Goal: Transaction & Acquisition: Obtain resource

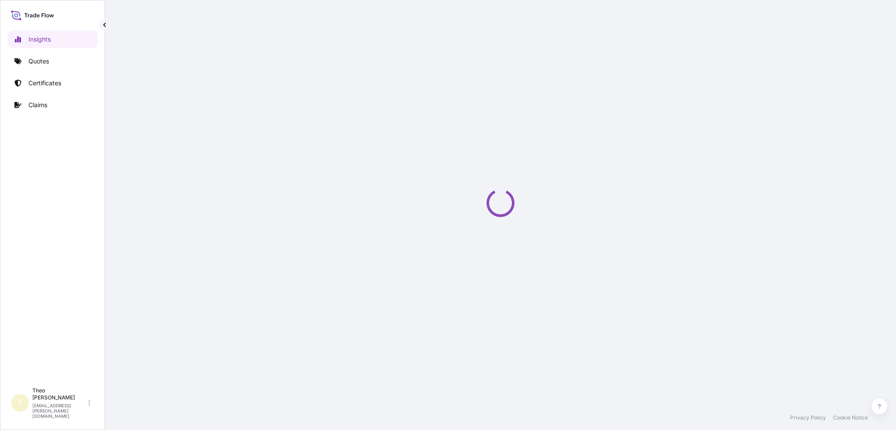
select select "2025"
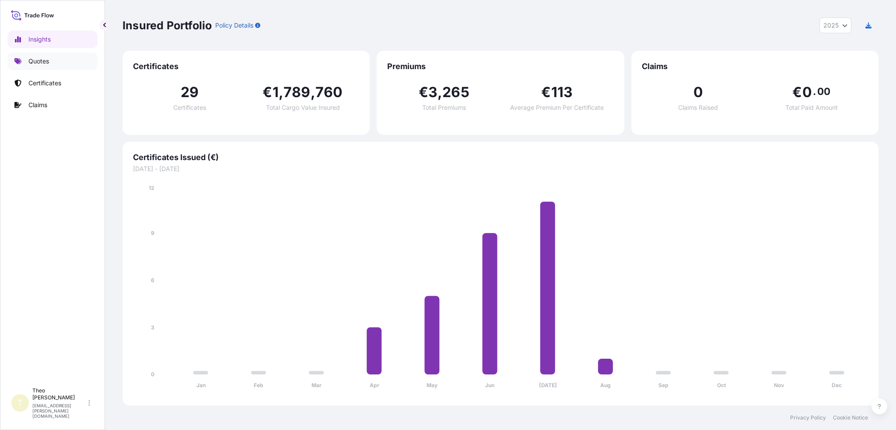
click at [56, 67] on link "Quotes" at bounding box center [52, 62] width 90 height 18
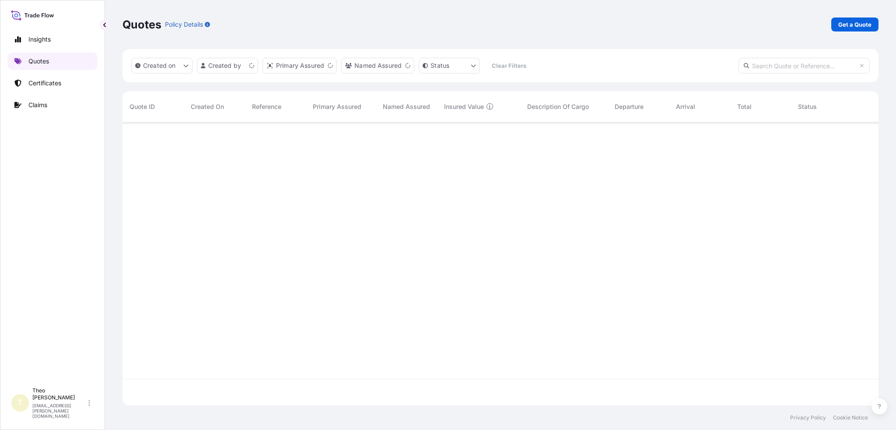
scroll to position [281, 749]
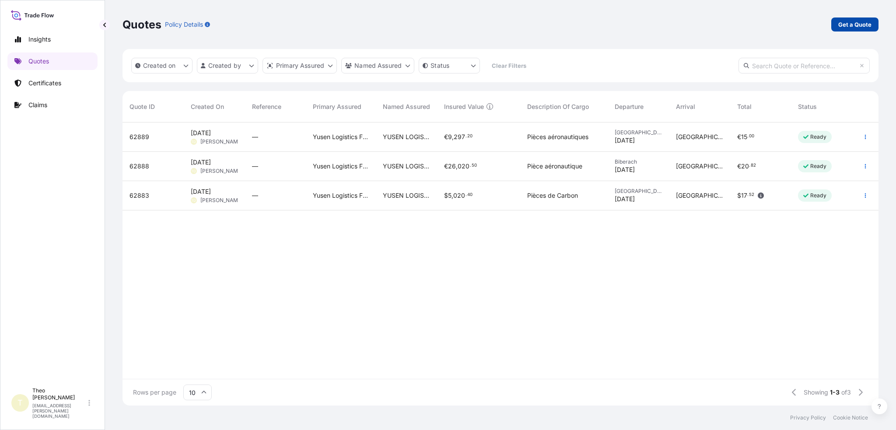
click at [844, 27] on p "Get a Quote" at bounding box center [854, 24] width 33 height 9
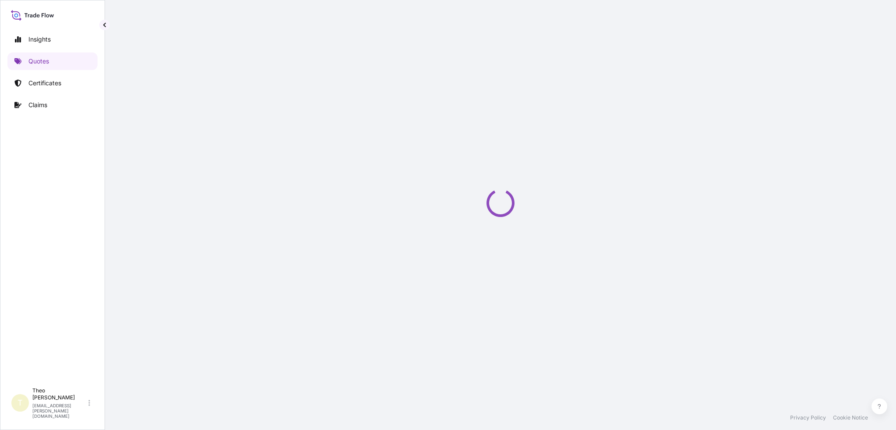
select select "Sea"
select select "21"
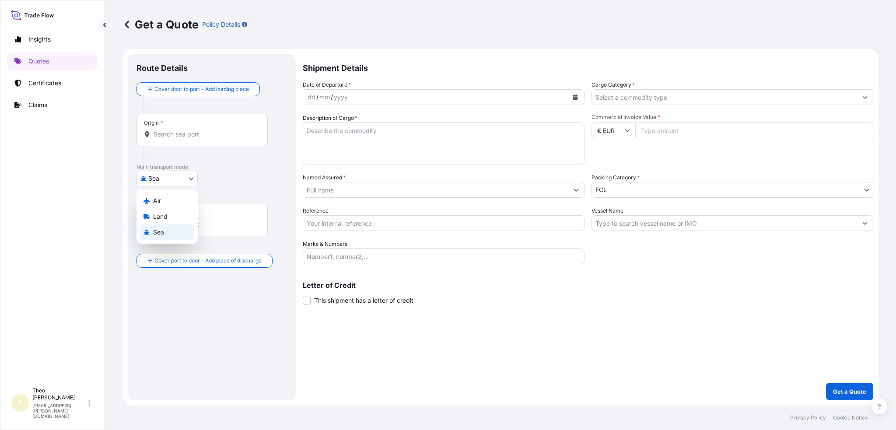
click at [173, 182] on body "Insights Quotes Certificates Claims T Theo Daniel [EMAIL_ADDRESS][PERSON_NAME][…" at bounding box center [448, 215] width 896 height 430
click at [172, 216] on div "Land" at bounding box center [167, 217] width 54 height 16
select select "Land"
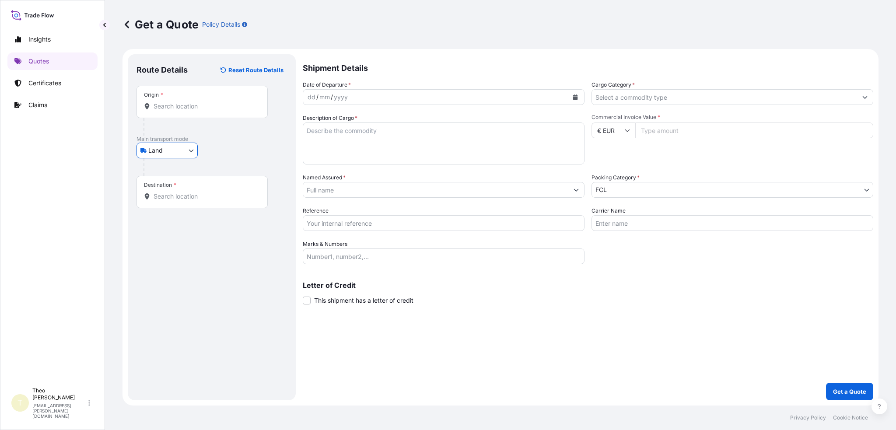
click at [184, 116] on div "Origin *" at bounding box center [202, 102] width 131 height 32
click at [184, 111] on input "Origin *" at bounding box center [205, 106] width 103 height 9
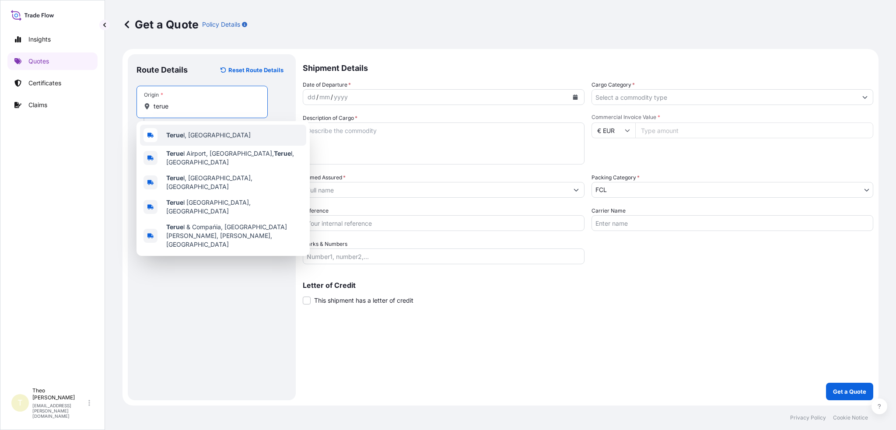
click at [182, 139] on b "Terue" at bounding box center [174, 134] width 17 height 7
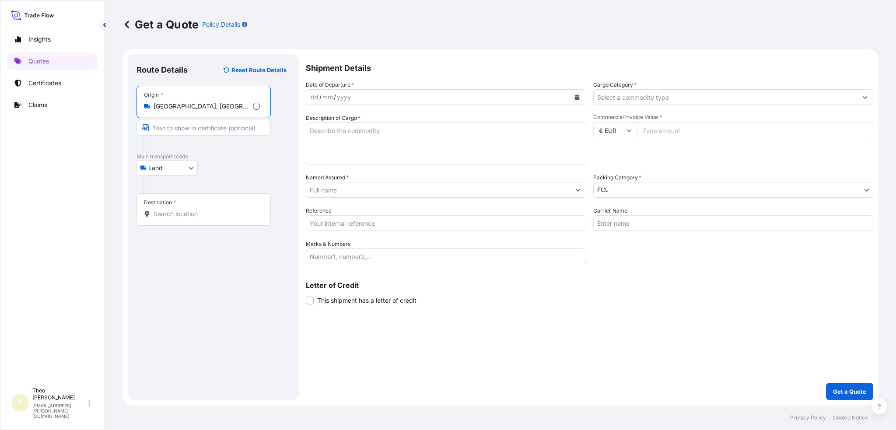
type input "[GEOGRAPHIC_DATA], [GEOGRAPHIC_DATA]"
click at [177, 213] on input "Destination *" at bounding box center [205, 214] width 103 height 9
click at [175, 215] on input "Destination * Please select a destination" at bounding box center [205, 214] width 103 height 9
paste input "RH13 0AS, [GEOGRAPHIC_DATA] SLINFOLD [GEOGRAPHIC_DATA]"
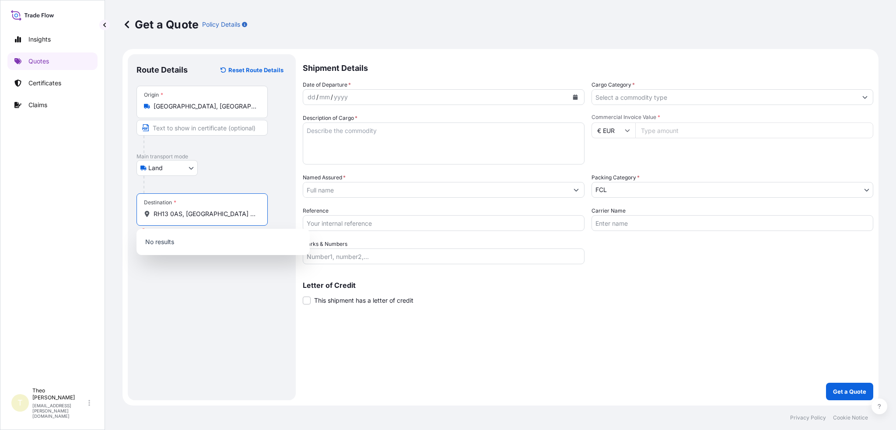
scroll to position [0, 60]
click at [217, 247] on span "[STREET_ADDRESS]" at bounding box center [195, 242] width 58 height 9
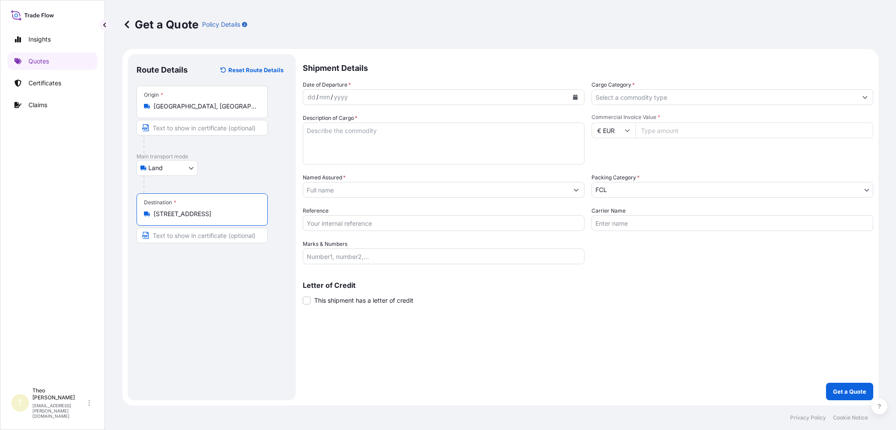
type input "[STREET_ADDRESS]"
click at [315, 95] on div "dd" at bounding box center [312, 97] width 10 height 11
click at [574, 98] on icon "Calendar" at bounding box center [575, 97] width 5 height 5
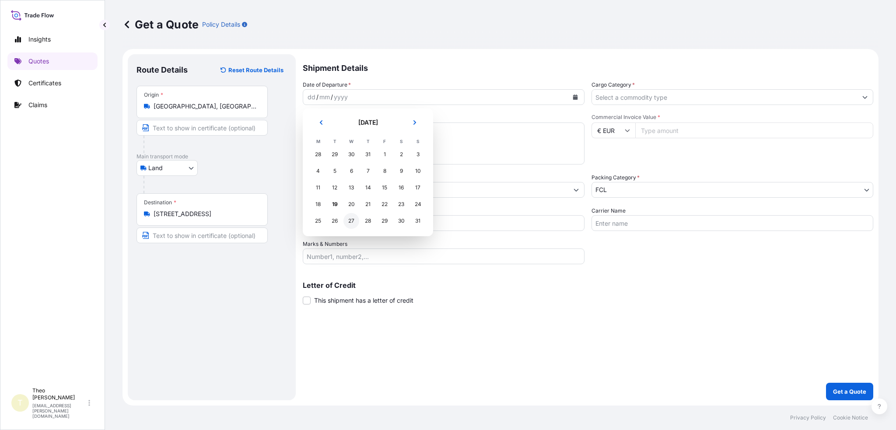
click at [353, 220] on div "27" at bounding box center [351, 221] width 16 height 16
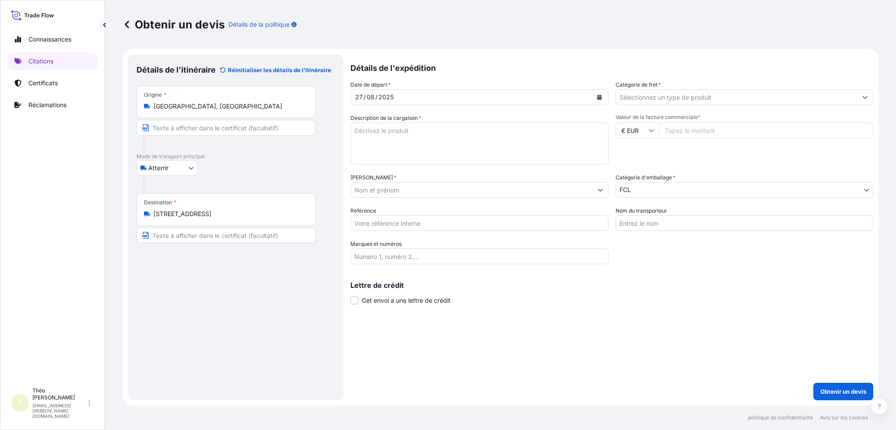
click at [404, 140] on textarea "Description de la cargaison *" at bounding box center [479, 144] width 258 height 42
click at [434, 138] on textarea "Description de la cargaison *" at bounding box center [479, 144] width 258 height 42
type textarea "Pièce aeronotique"
click at [410, 191] on input "[PERSON_NAME] *" at bounding box center [472, 190] width 242 height 16
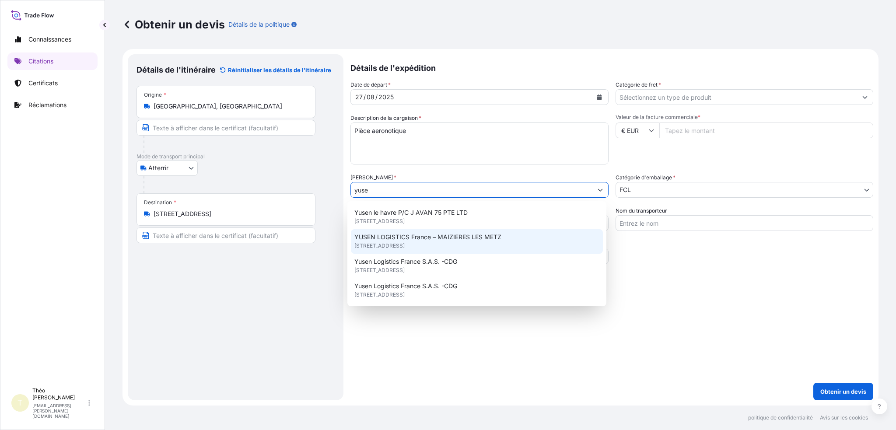
click at [399, 243] on span "[STREET_ADDRESS]" at bounding box center [379, 246] width 50 height 9
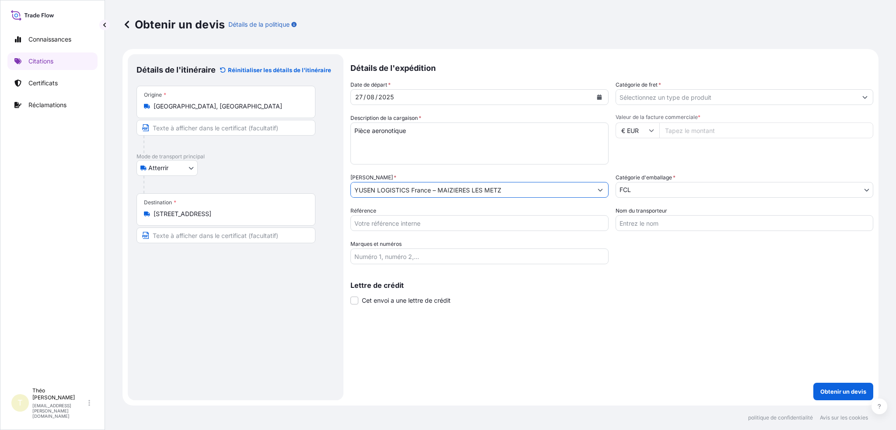
type input "YUSEN LOGISTICS France – MAIZIERES LES METZ"
click at [662, 97] on input "Catégorie de fret *" at bounding box center [737, 97] width 242 height 16
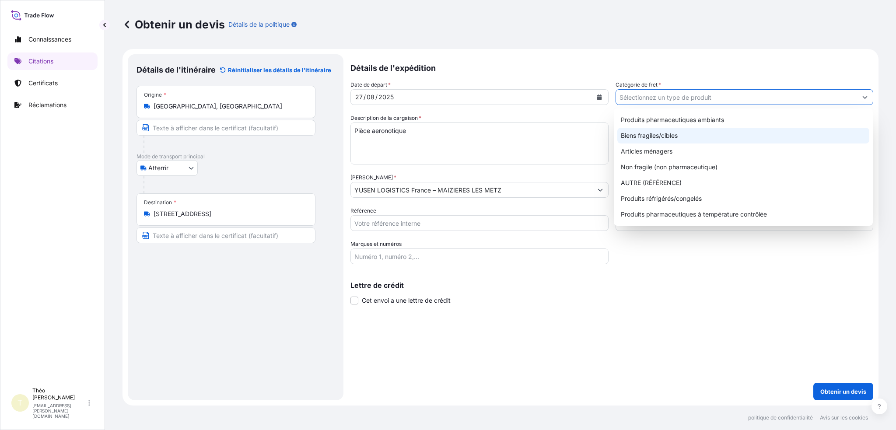
click at [670, 132] on font "Biens fragiles/cibles" at bounding box center [649, 135] width 57 height 7
type input "Fragile/Target Goods"
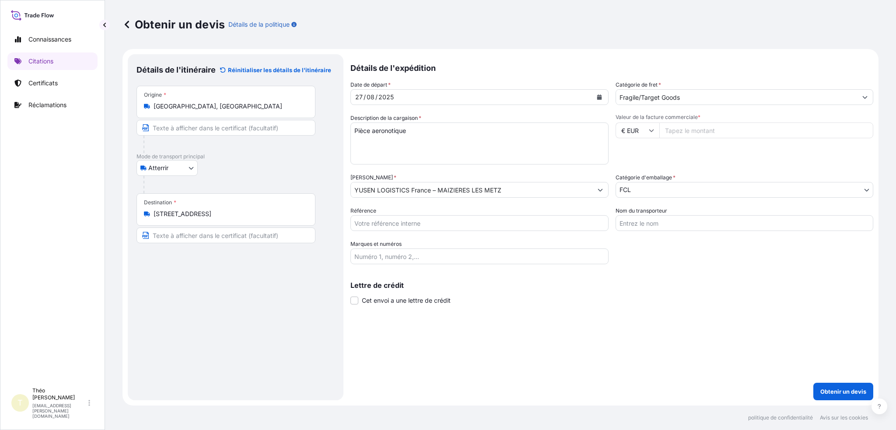
click at [661, 127] on input "Valeur de la facture commerciale *" at bounding box center [766, 131] width 214 height 16
type input "2000"
click at [649, 131] on icon at bounding box center [651, 131] width 5 height 3
click at [629, 190] on font "$ USD" at bounding box center [631, 190] width 18 height 7
type input "$ USD"
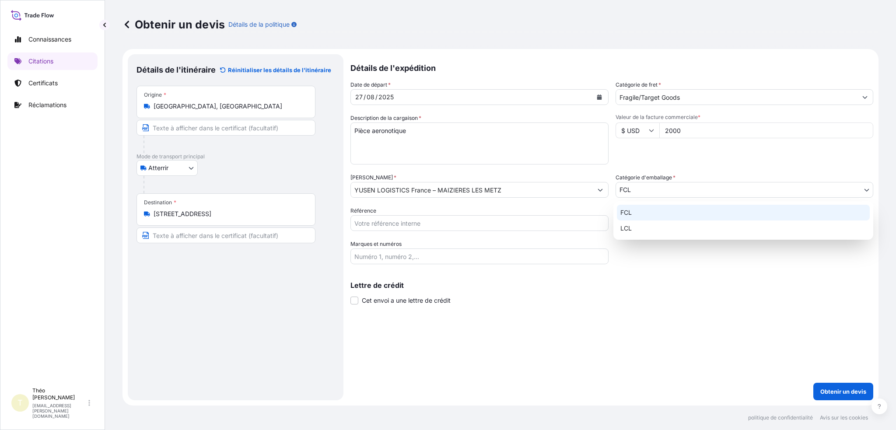
click at [651, 187] on body "Connaissances Citations Certificats Réclamations T Théo Daniel [EMAIL_ADDRESS][…" at bounding box center [448, 215] width 896 height 430
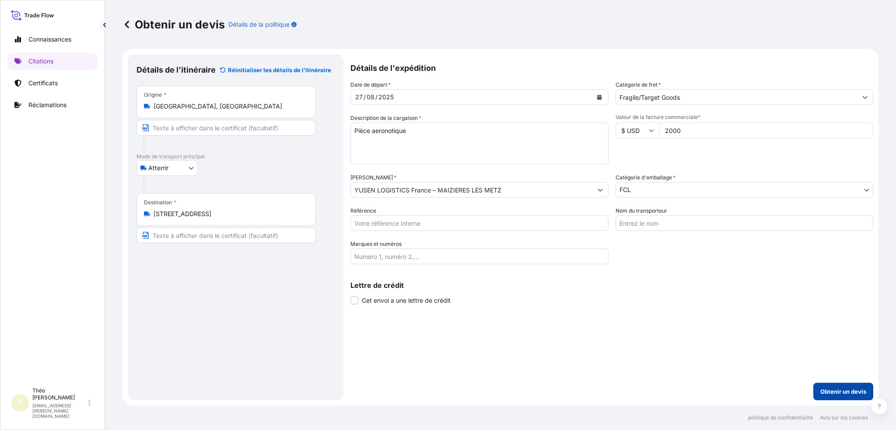
click at [852, 389] on font "Obtenir un devis" at bounding box center [843, 391] width 46 height 7
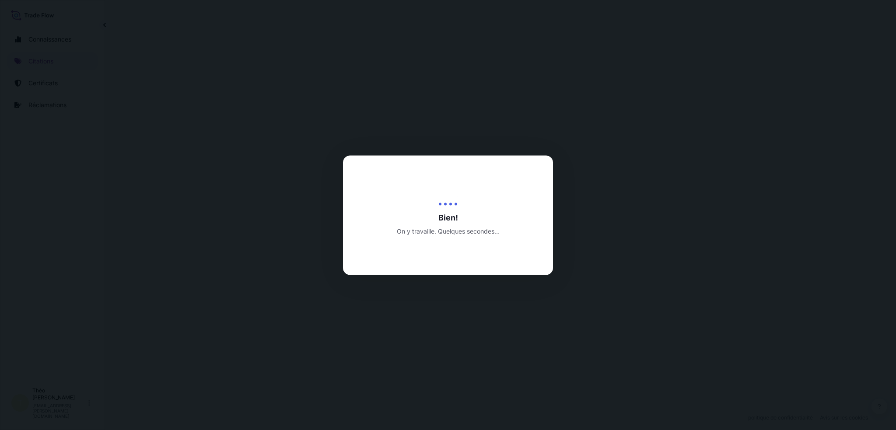
select select "Land"
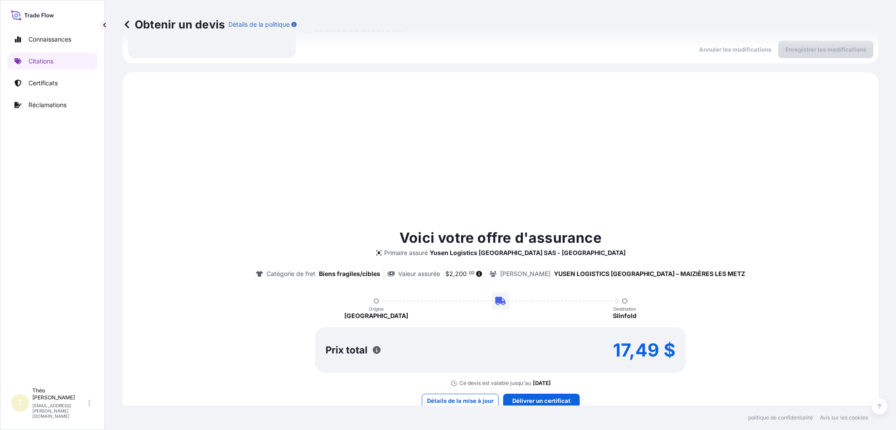
scroll to position [299, 0]
